Goal: Transaction & Acquisition: Purchase product/service

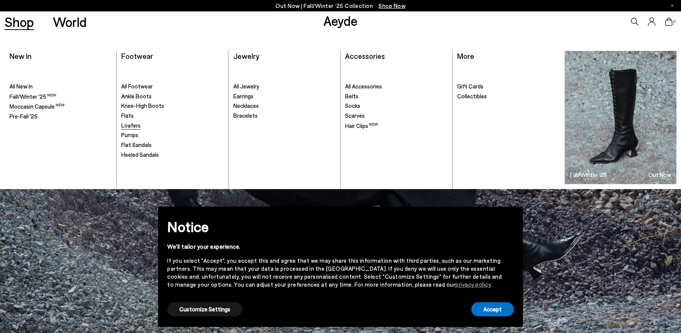
click at [132, 127] on span "Loafers" at bounding box center [130, 125] width 19 height 7
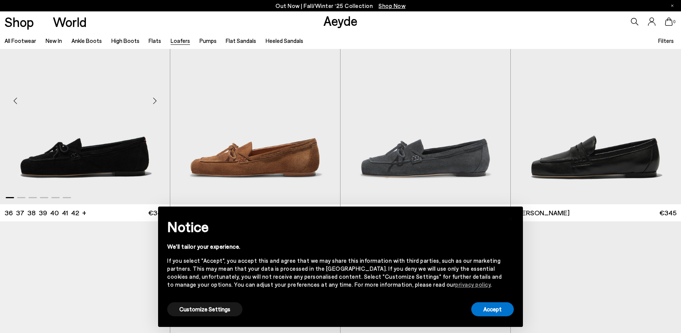
scroll to position [59, 0]
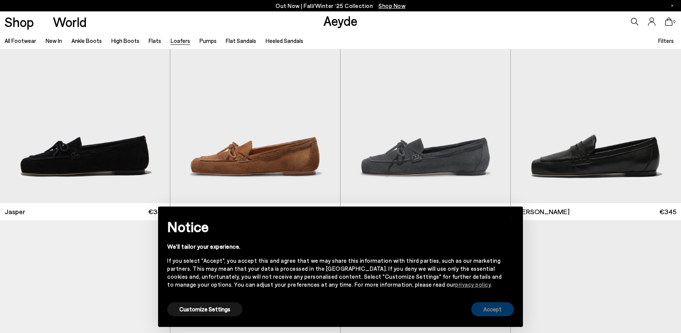
click at [495, 310] on button "Accept" at bounding box center [493, 310] width 43 height 14
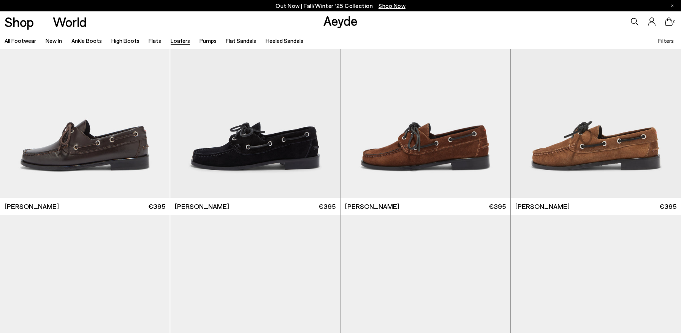
scroll to position [935, 0]
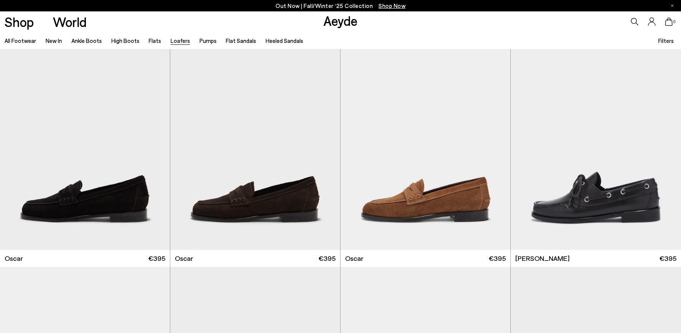
click at [646, 16] on div "0" at bounding box center [567, 21] width 227 height 21
click at [634, 20] on icon at bounding box center [635, 22] width 8 height 8
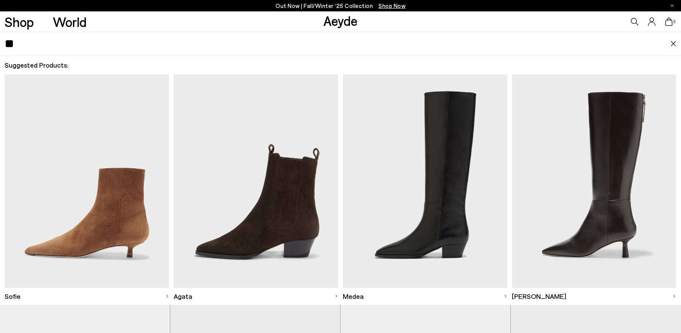
type input "*"
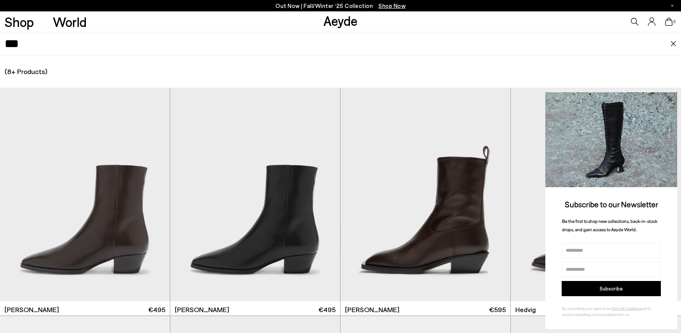
click at [669, 98] on icon at bounding box center [670, 99] width 4 height 4
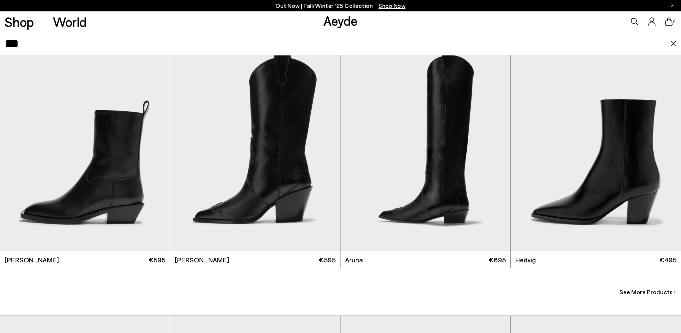
scroll to position [1410, 0]
click at [20, 43] on input "***" at bounding box center [338, 43] width 666 height 23
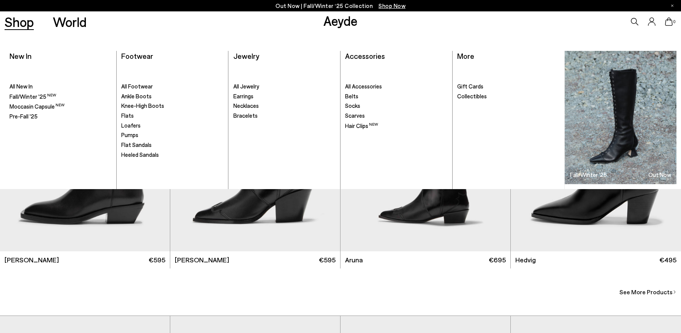
type input "*****"
